Goal: Task Accomplishment & Management: Manage account settings

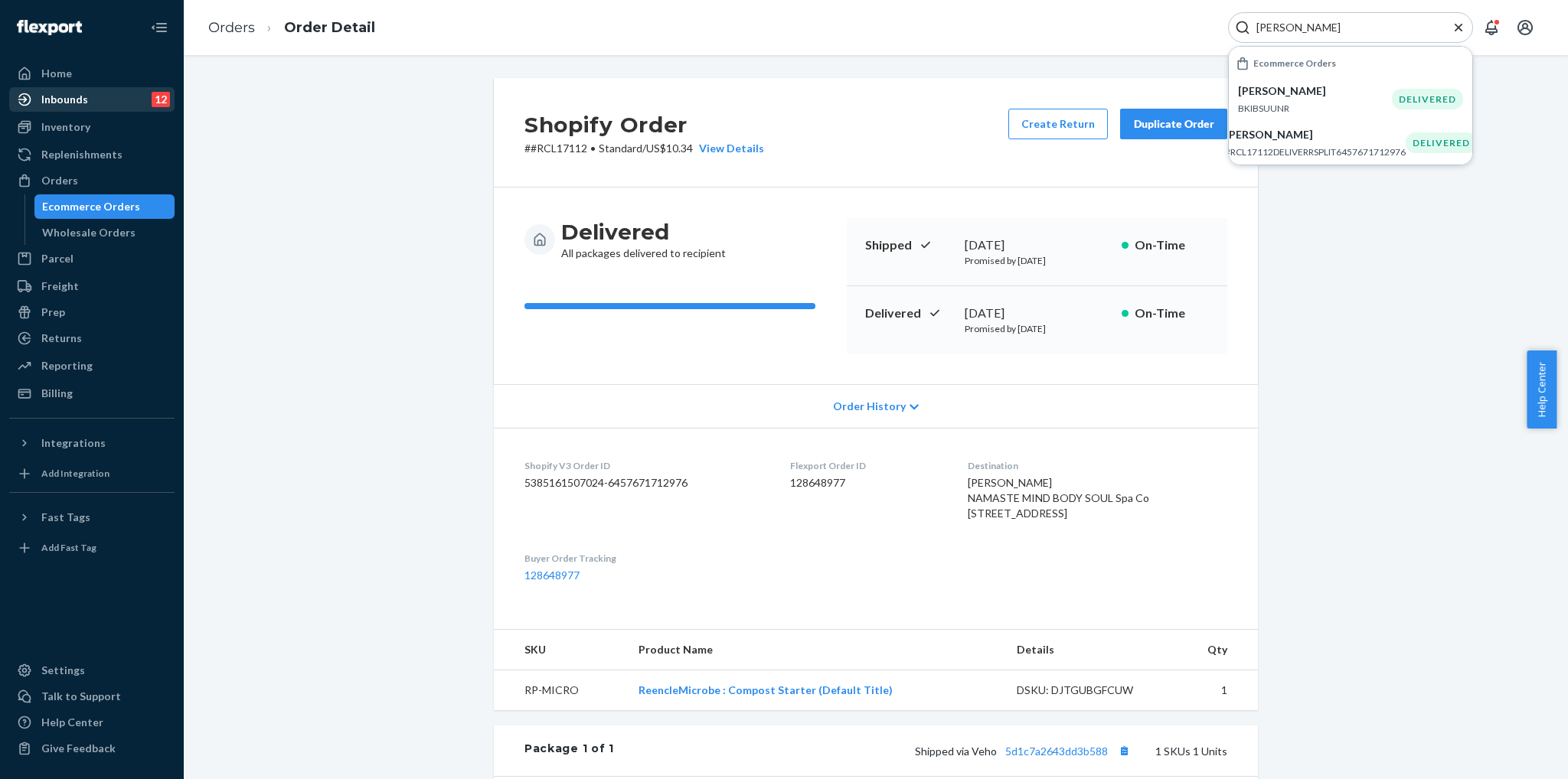
click at [127, 108] on div "Inbounds 12" at bounding box center [92, 100] width 162 height 21
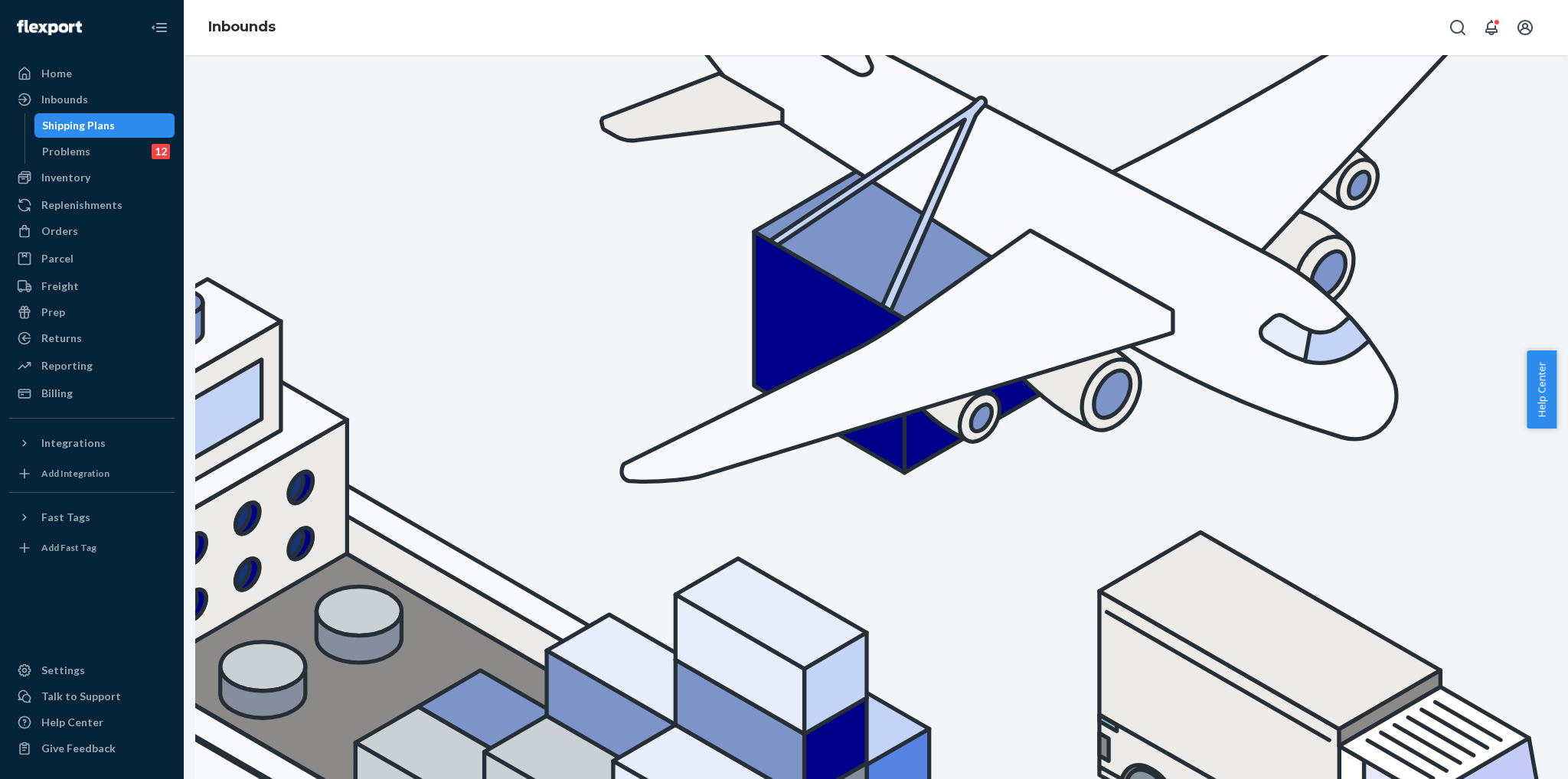
click at [1529, 22] on icon "Open account menu" at bounding box center [1524, 27] width 15 height 15
click at [101, 719] on div "Help Center" at bounding box center [92, 723] width 162 height 21
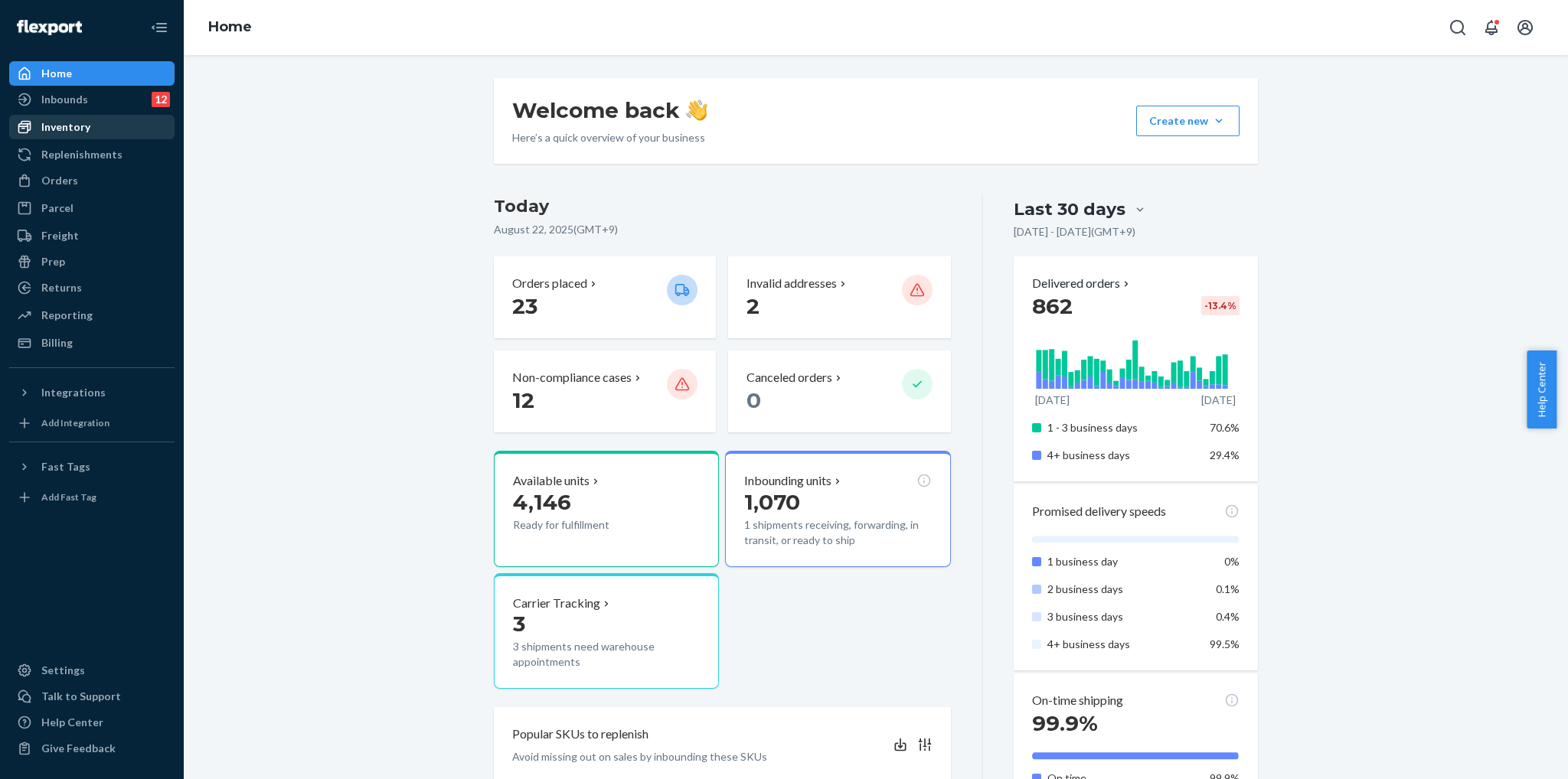
click at [162, 125] on div "Inventory" at bounding box center [92, 127] width 162 height 21
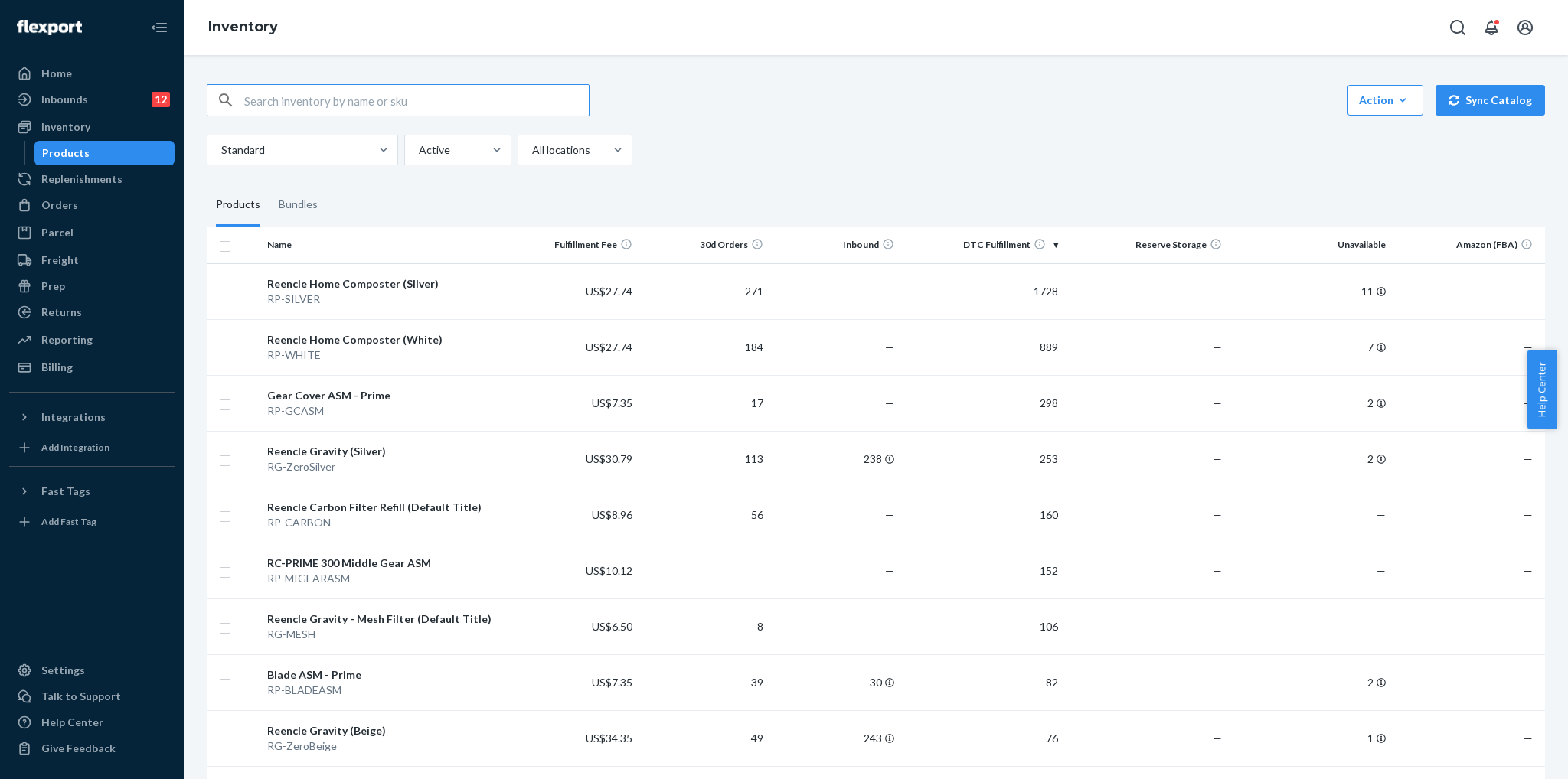
click at [360, 105] on input "text" at bounding box center [416, 100] width 345 height 30
type input "ㅡ"
type input "micro"
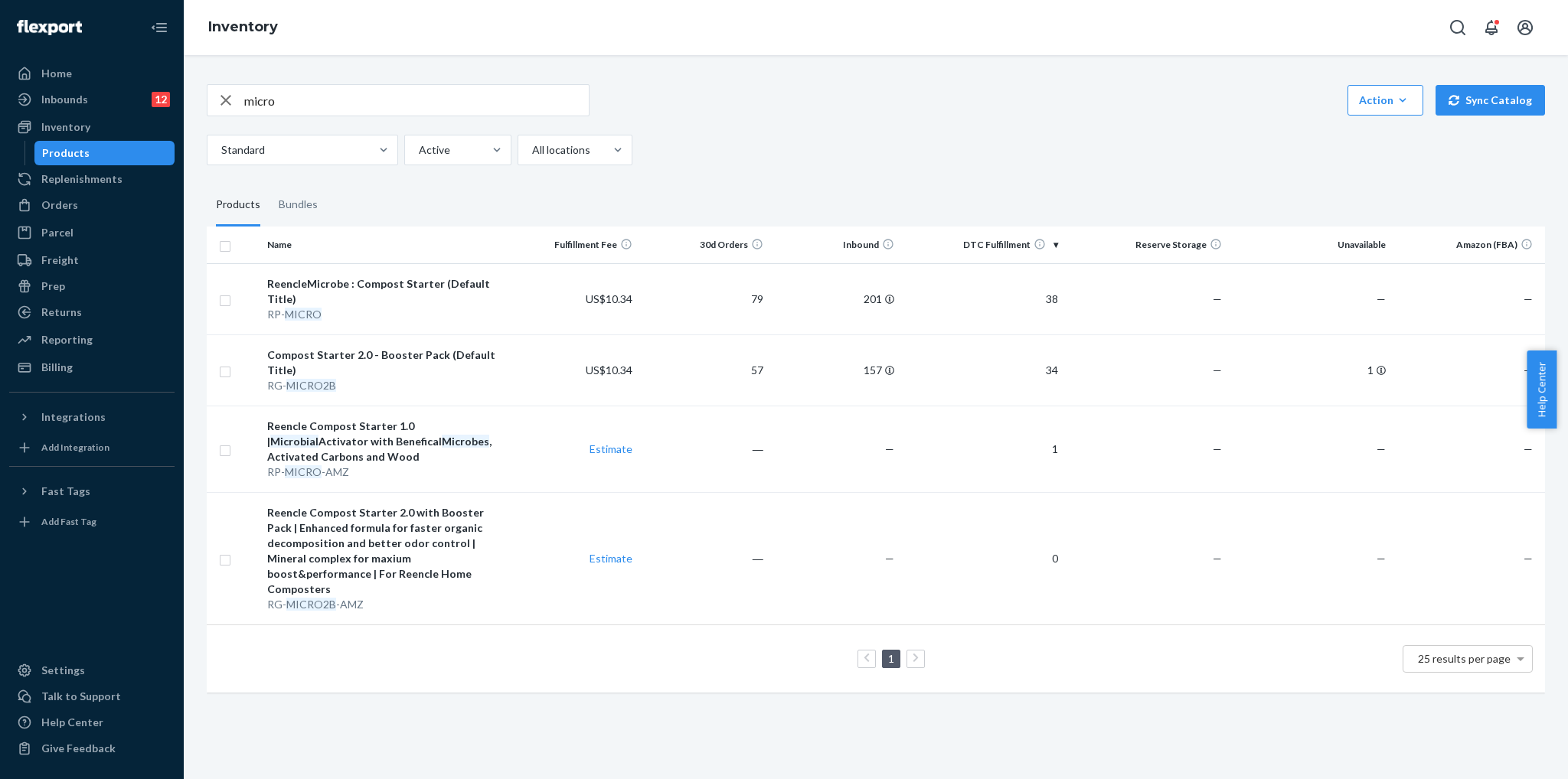
click at [1044, 242] on th "DTC Fulfillment" at bounding box center [982, 244] width 164 height 37
